Goal: Information Seeking & Learning: Learn about a topic

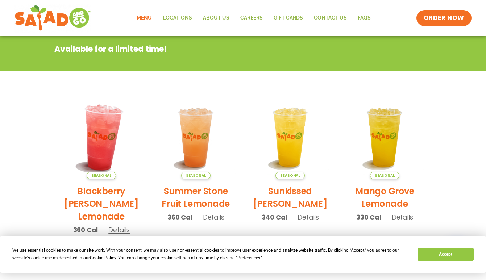
scroll to position [91, 0]
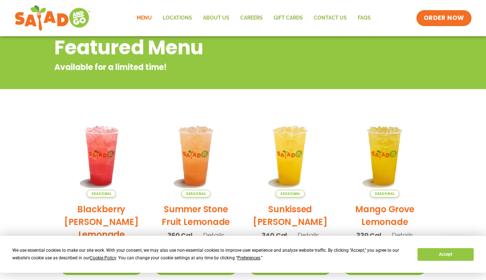
click at [146, 17] on link "Menu" at bounding box center [144, 18] width 26 height 17
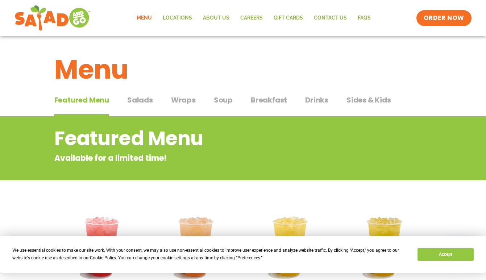
click at [148, 99] on span "Salads" at bounding box center [140, 100] width 26 height 11
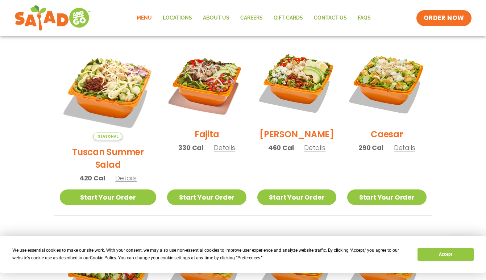
scroll to position [195, 0]
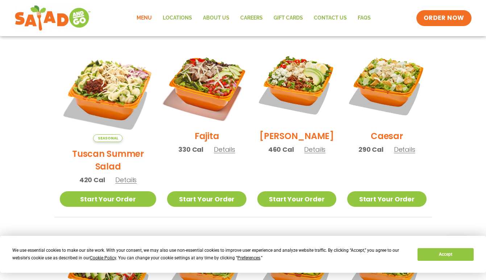
click at [193, 79] on img at bounding box center [206, 84] width 93 height 93
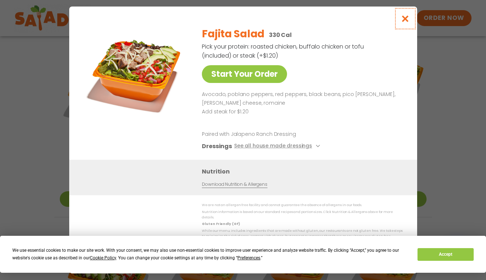
click at [404, 22] on icon "Close modal" at bounding box center [404, 19] width 9 height 8
